Goal: Information Seeking & Learning: Learn about a topic

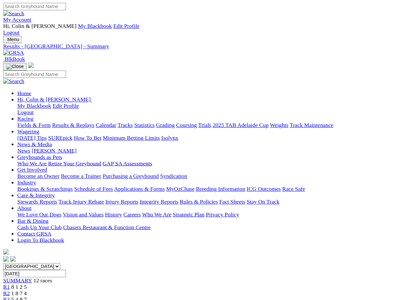
scroll to position [1, 0]
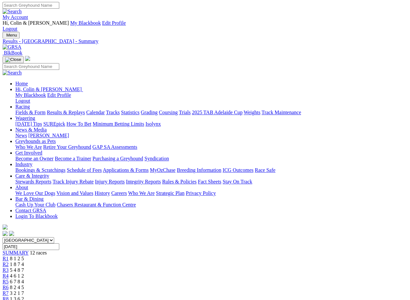
click at [59, 243] on input "Thursday, 16 May 2024" at bounding box center [31, 246] width 57 height 7
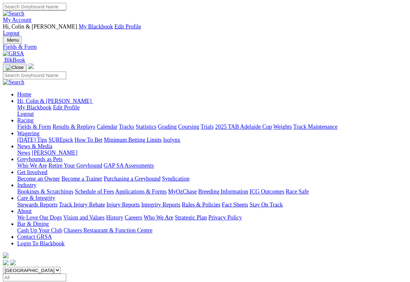
scroll to position [3, 0]
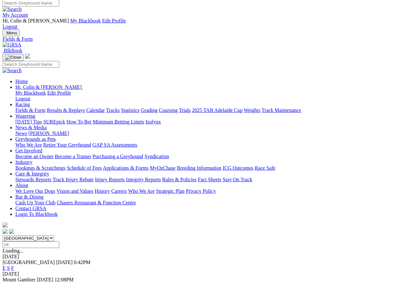
click at [14, 251] on link "F" at bounding box center [12, 267] width 3 height 5
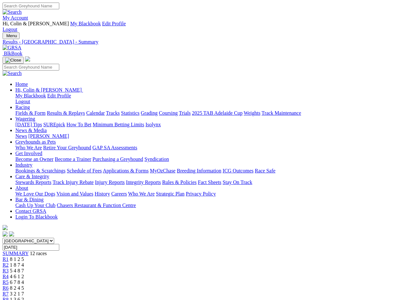
scroll to position [1, 0]
click at [59, 243] on input "[DATE]" at bounding box center [31, 246] width 57 height 7
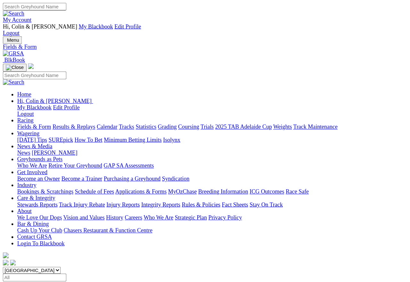
scroll to position [3, 0]
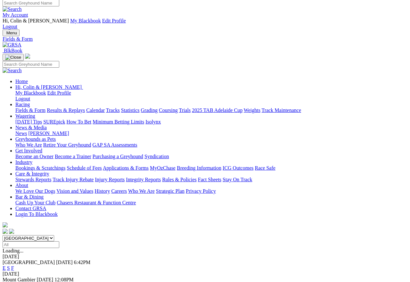
click at [14, 251] on link "F" at bounding box center [12, 267] width 3 height 5
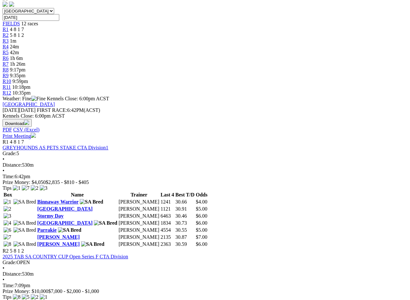
scroll to position [230, 0]
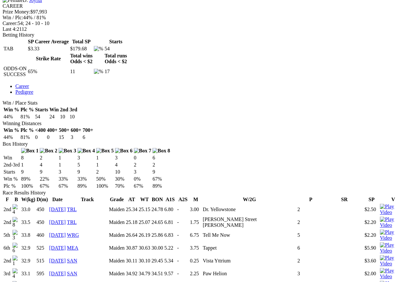
scroll to position [308, 0]
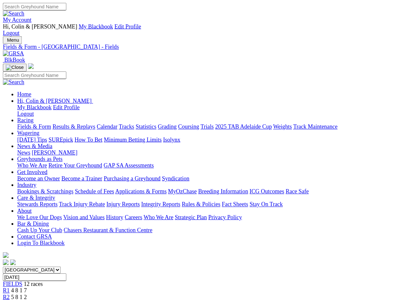
scroll to position [263, 0]
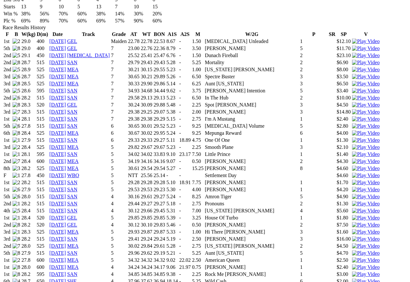
scroll to position [472, 0]
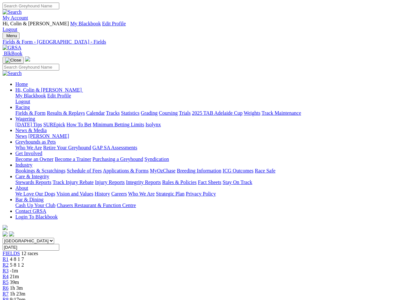
scroll to position [297, 0]
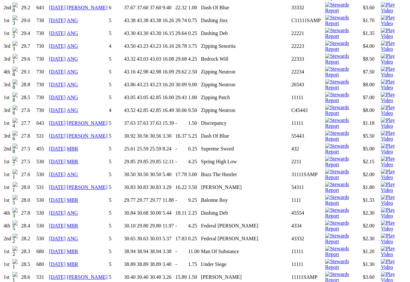
scroll to position [845, 0]
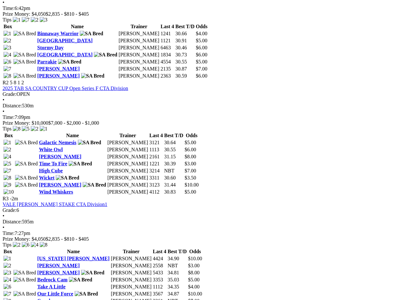
scroll to position [398, 0]
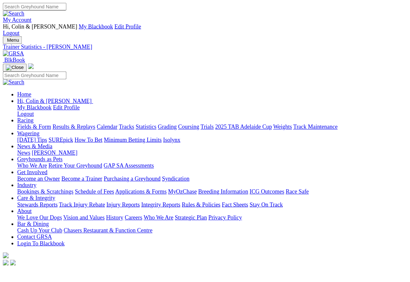
scroll to position [3, 0]
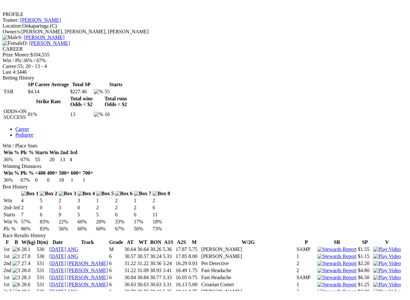
scroll to position [242, 0]
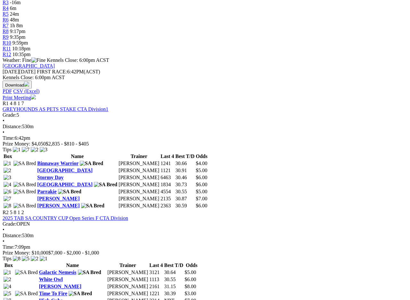
scroll to position [268, 0]
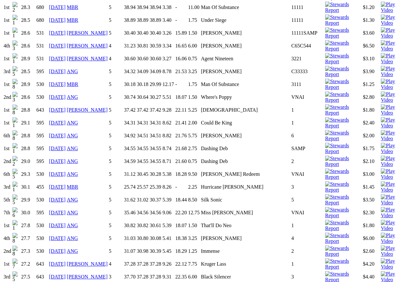
scroll to position [1098, 0]
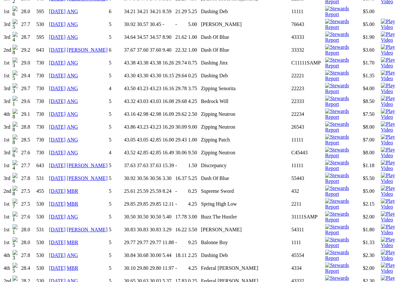
scroll to position [808, 0]
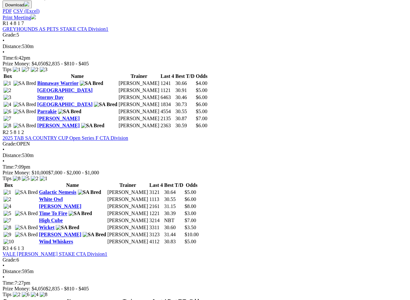
scroll to position [355, 0]
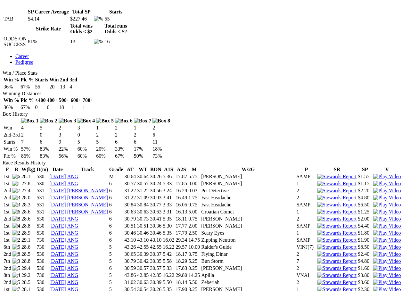
scroll to position [321, 0]
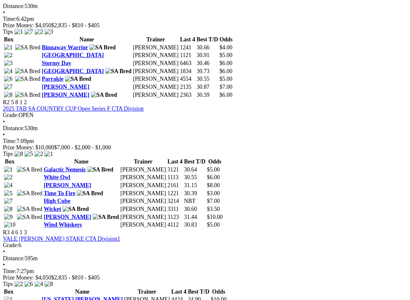
scroll to position [390, 0]
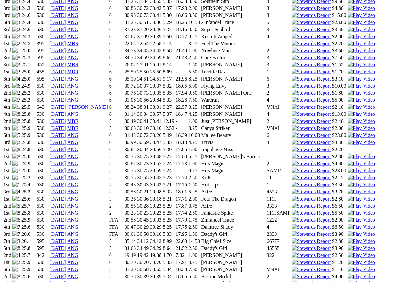
scroll to position [535, 0]
click at [348, 216] on img at bounding box center [362, 219] width 28 height 6
click at [214, 216] on td "Zinfandel Trace" at bounding box center [233, 219] width 65 height 6
click at [212, 216] on td "Zinfandel Trace" at bounding box center [233, 219] width 65 height 6
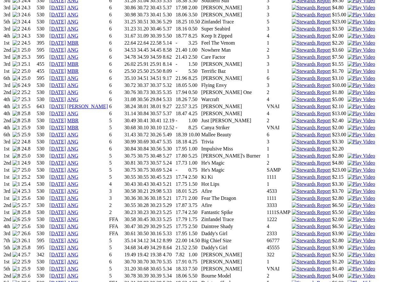
click at [348, 216] on img at bounding box center [362, 219] width 28 height 6
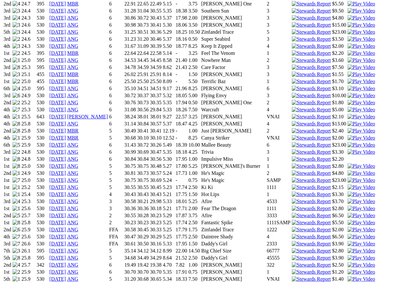
scroll to position [528, 0]
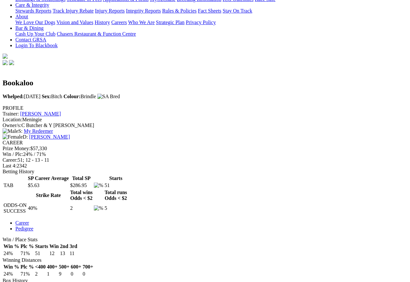
scroll to position [163, 0]
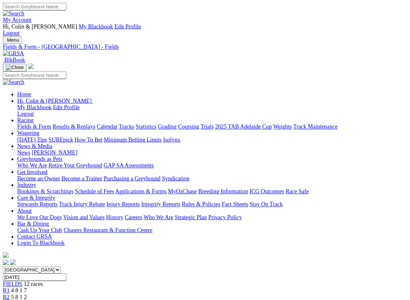
scroll to position [426, 0]
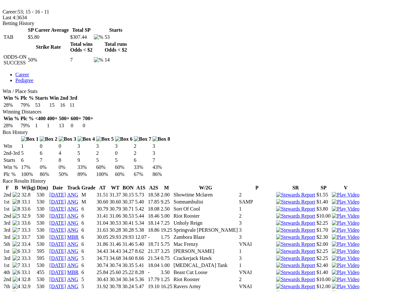
scroll to position [304, 0]
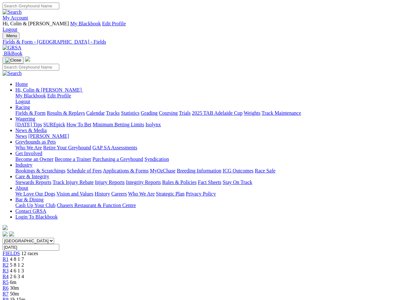
scroll to position [463, 0]
